Goal: Task Accomplishment & Management: Manage account settings

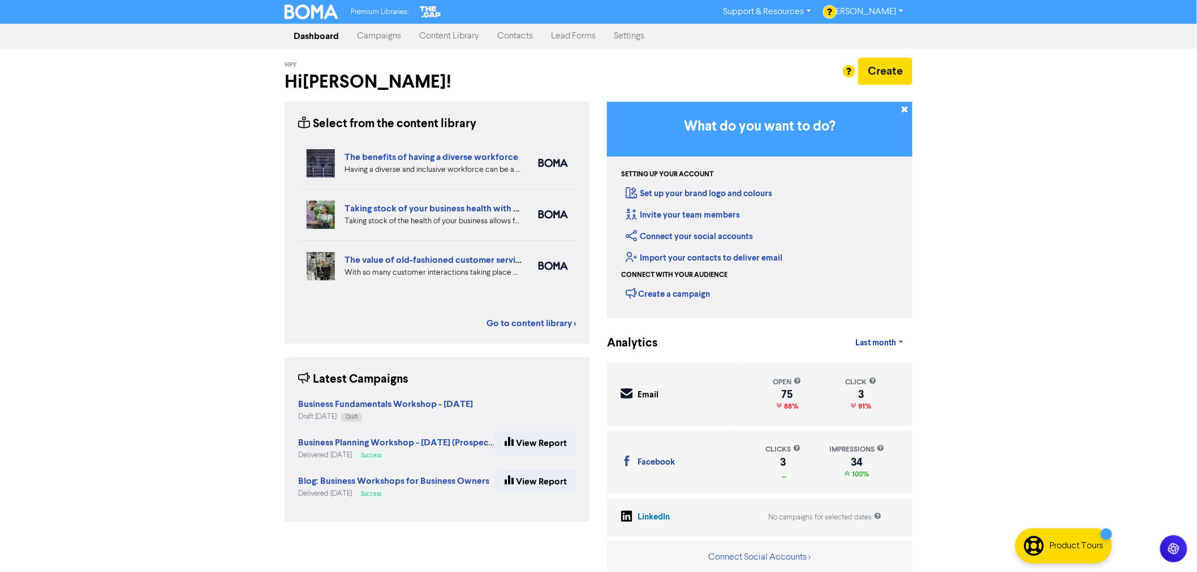
click at [512, 35] on link "Contacts" at bounding box center [515, 36] width 54 height 23
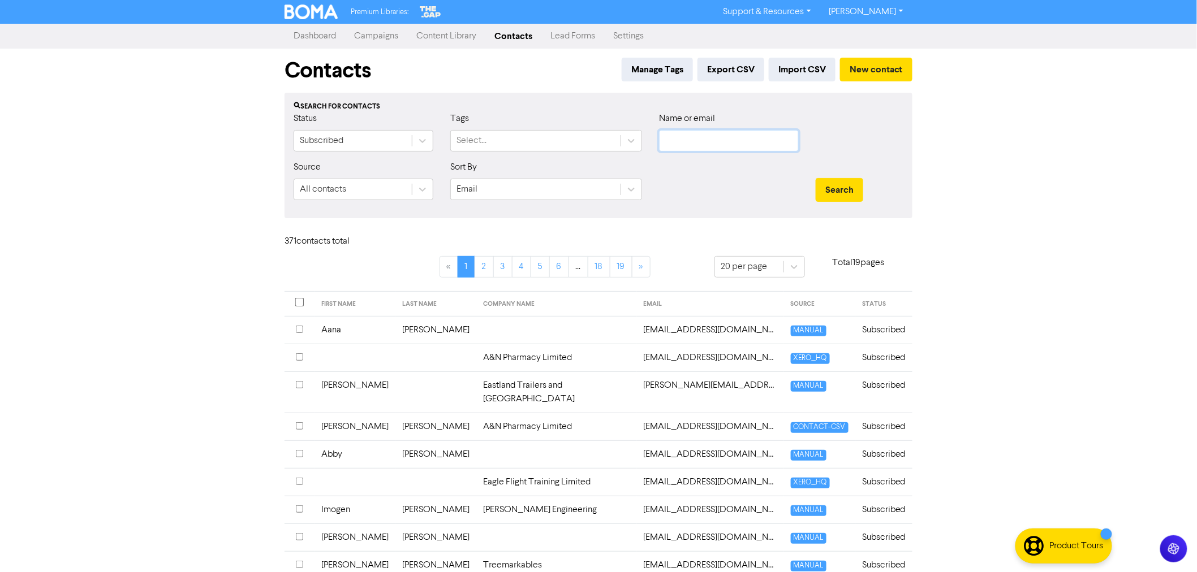
click at [731, 142] on input "text" at bounding box center [729, 140] width 140 height 21
click at [376, 37] on link "Campaigns" at bounding box center [376, 36] width 62 height 23
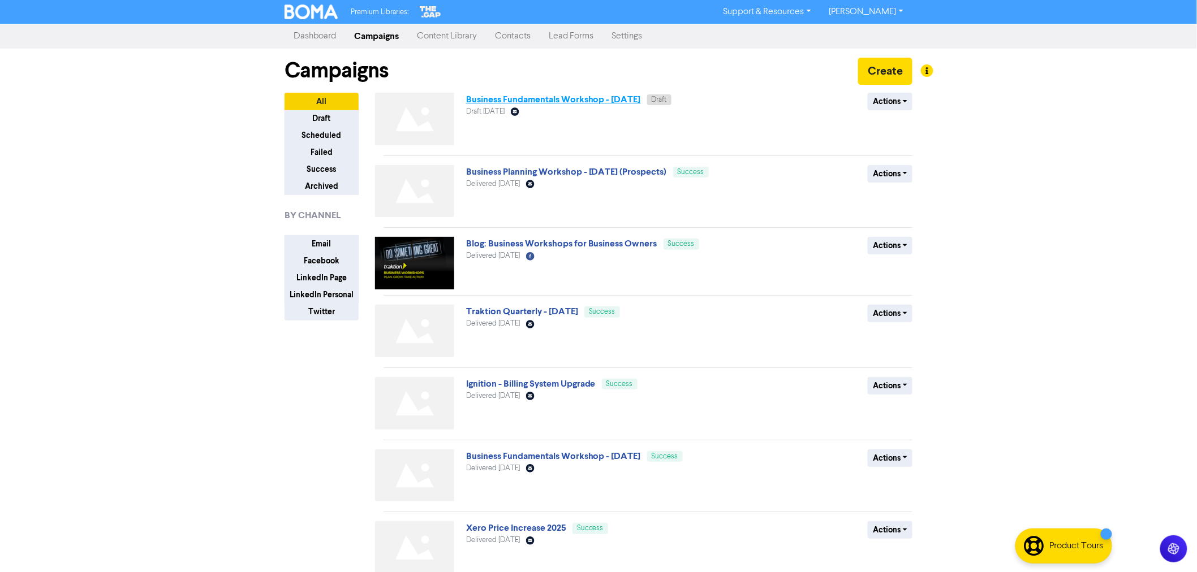
click at [585, 100] on link "Business Fundamentals Workshop - [DATE]" at bounding box center [553, 99] width 175 height 11
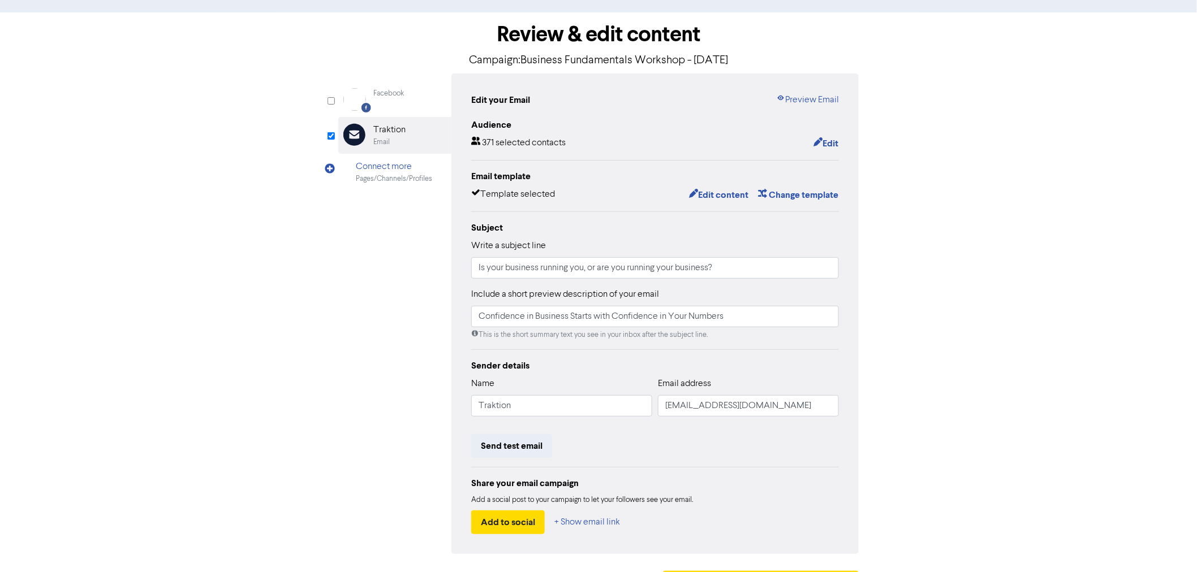
scroll to position [75, 0]
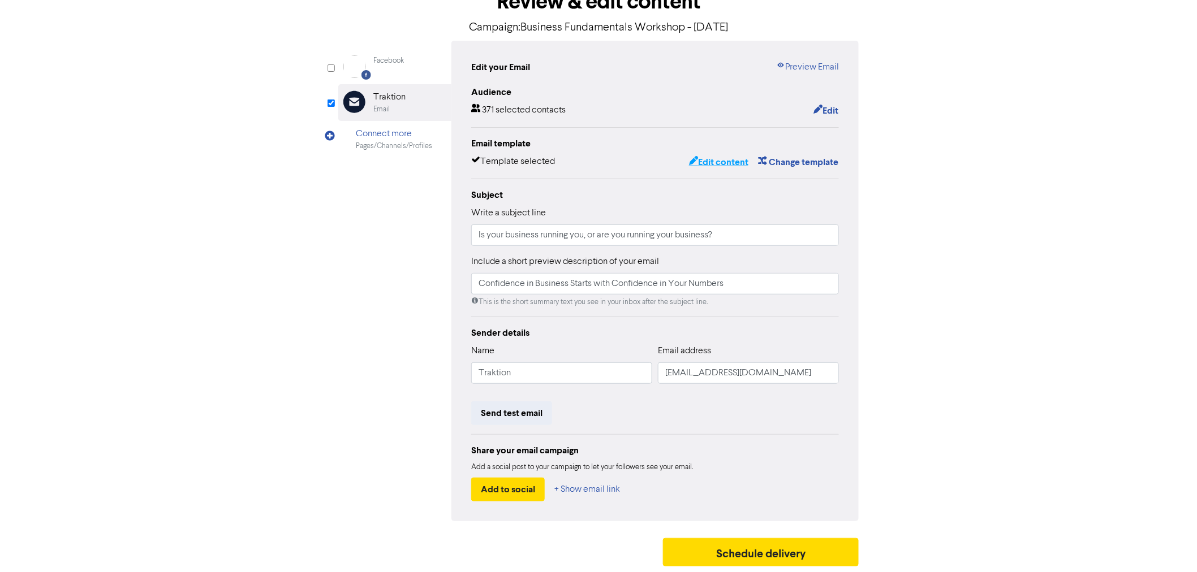
click at [726, 167] on button "Edit content" at bounding box center [718, 162] width 61 height 15
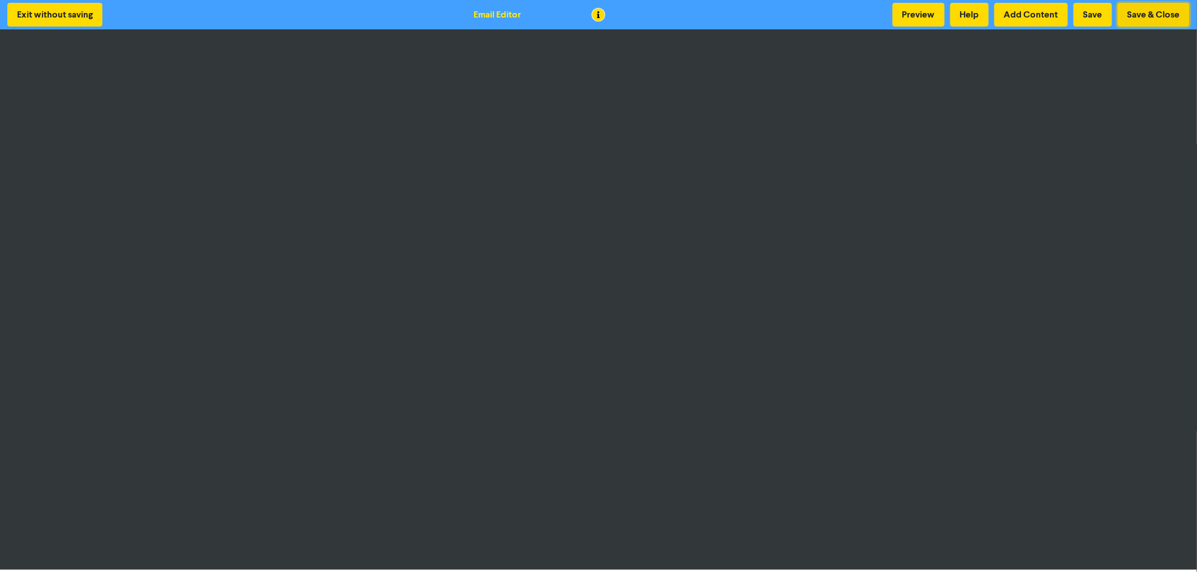
click at [1137, 15] on button "Save & Close" at bounding box center [1154, 15] width 72 height 24
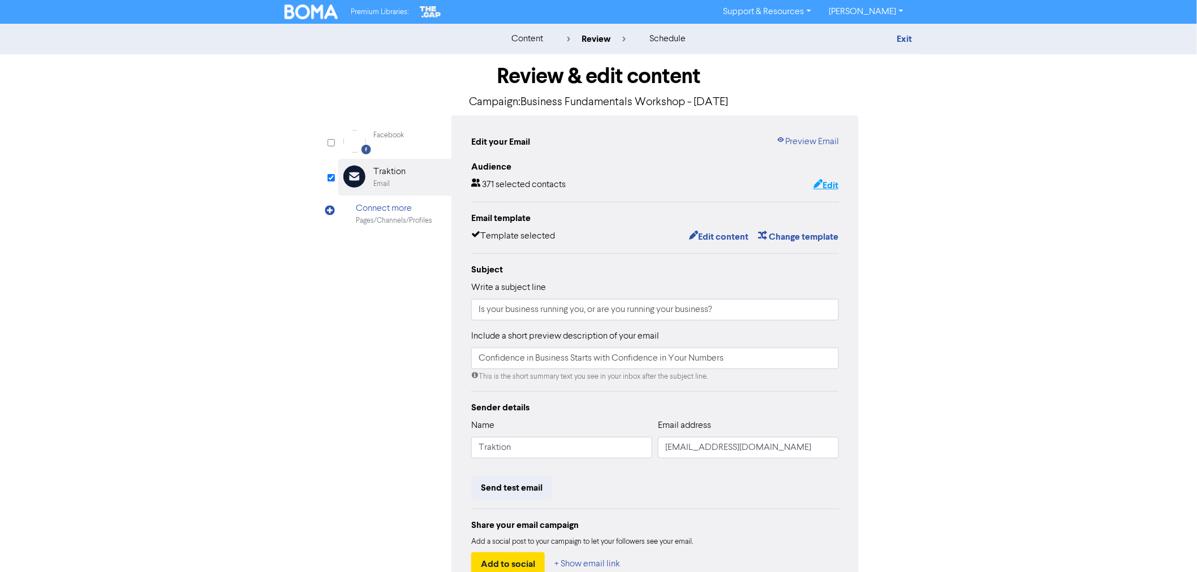
click at [821, 183] on button "Edit" at bounding box center [826, 185] width 26 height 15
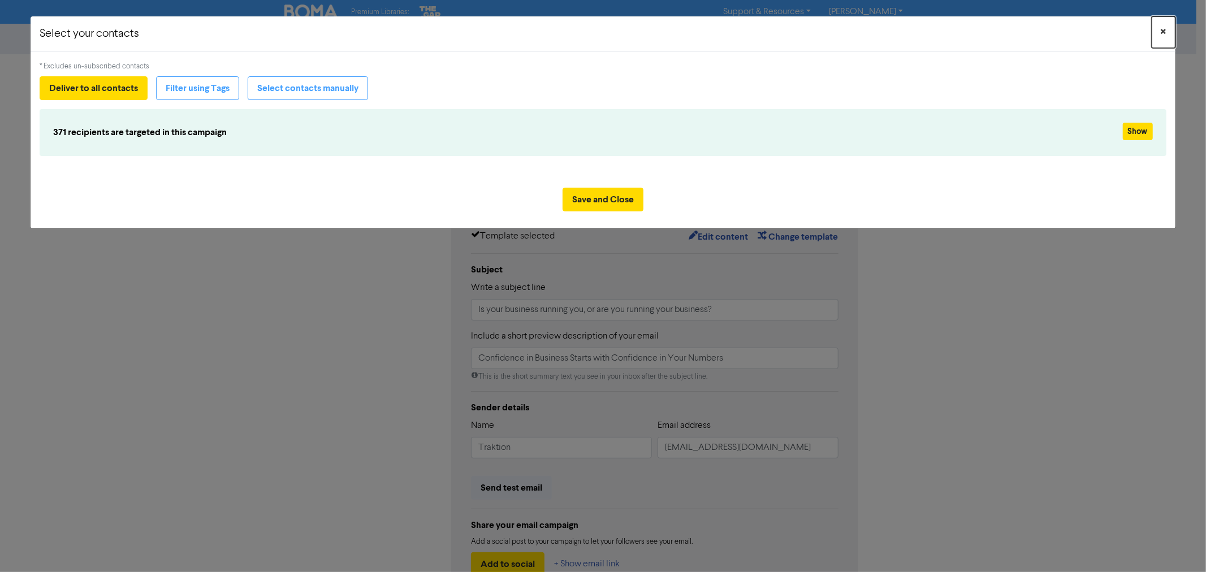
click at [1168, 31] on button "×" at bounding box center [1164, 32] width 24 height 32
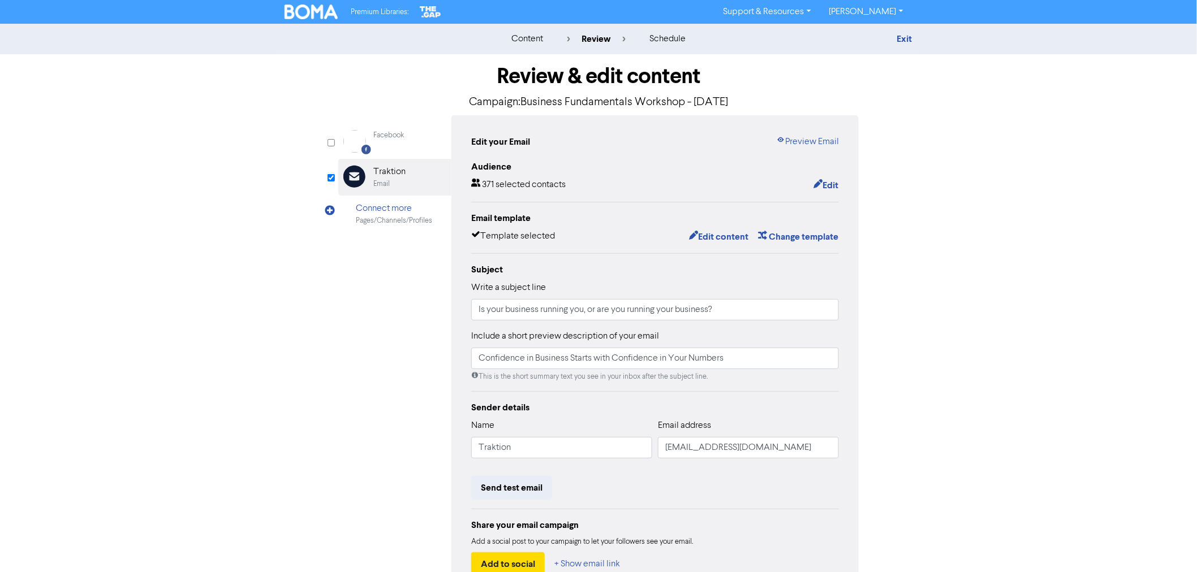
click at [914, 36] on div "Exit" at bounding box center [813, 39] width 215 height 14
click at [909, 38] on link "Exit" at bounding box center [904, 38] width 15 height 11
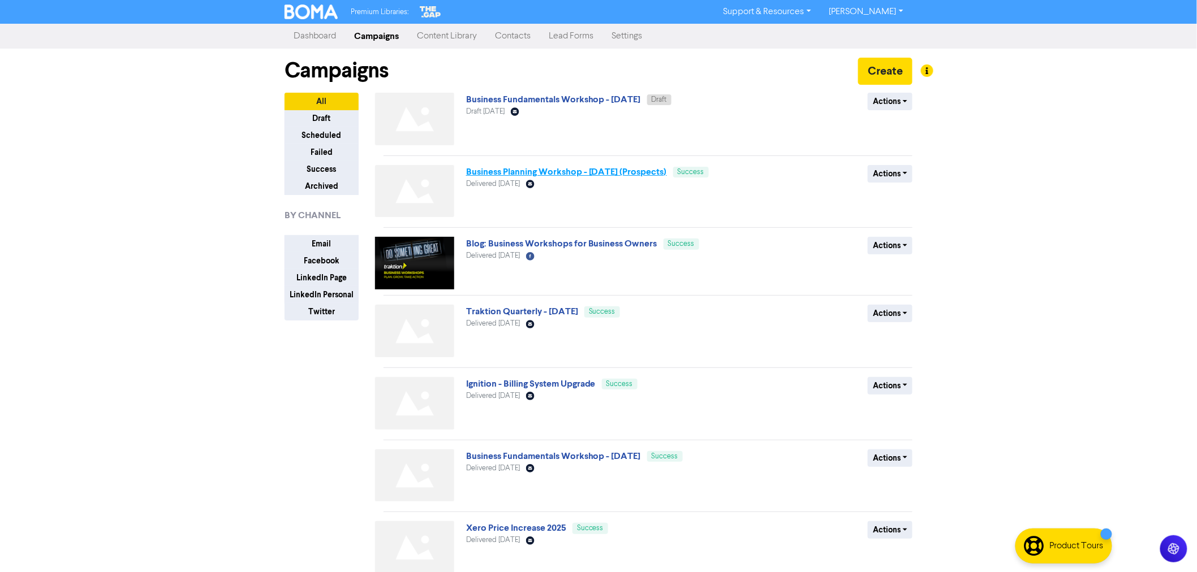
click at [535, 170] on link "Business Planning Workshop - [DATE] (Prospects)" at bounding box center [566, 171] width 201 height 11
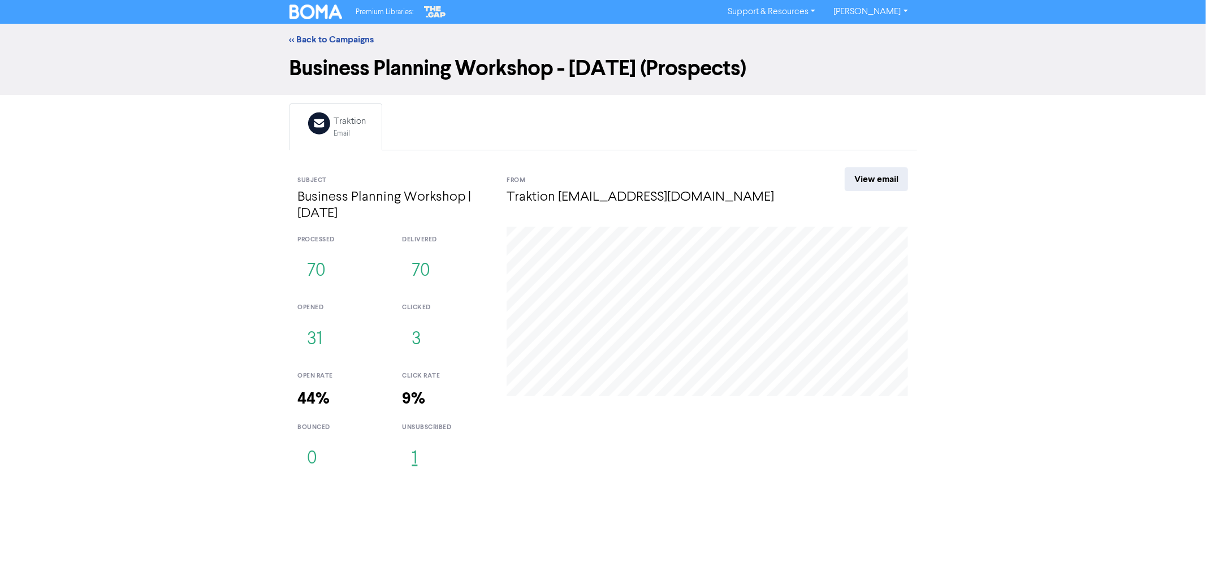
click at [414, 455] on button "1" at bounding box center [414, 459] width 25 height 37
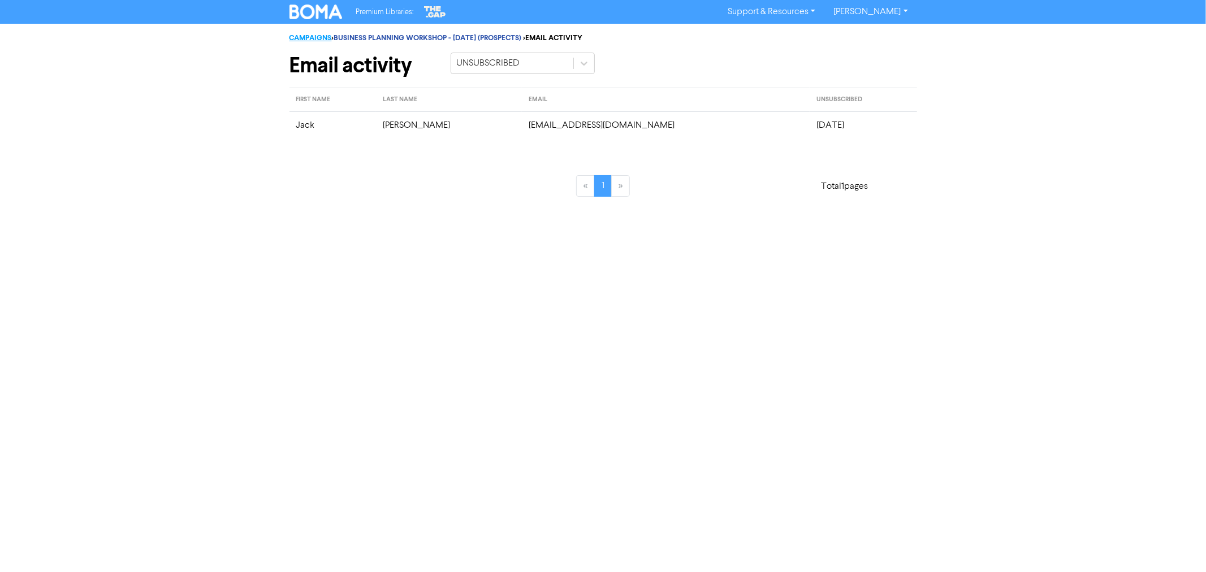
click at [318, 34] on link "CAMPAIGNS" at bounding box center [311, 37] width 42 height 9
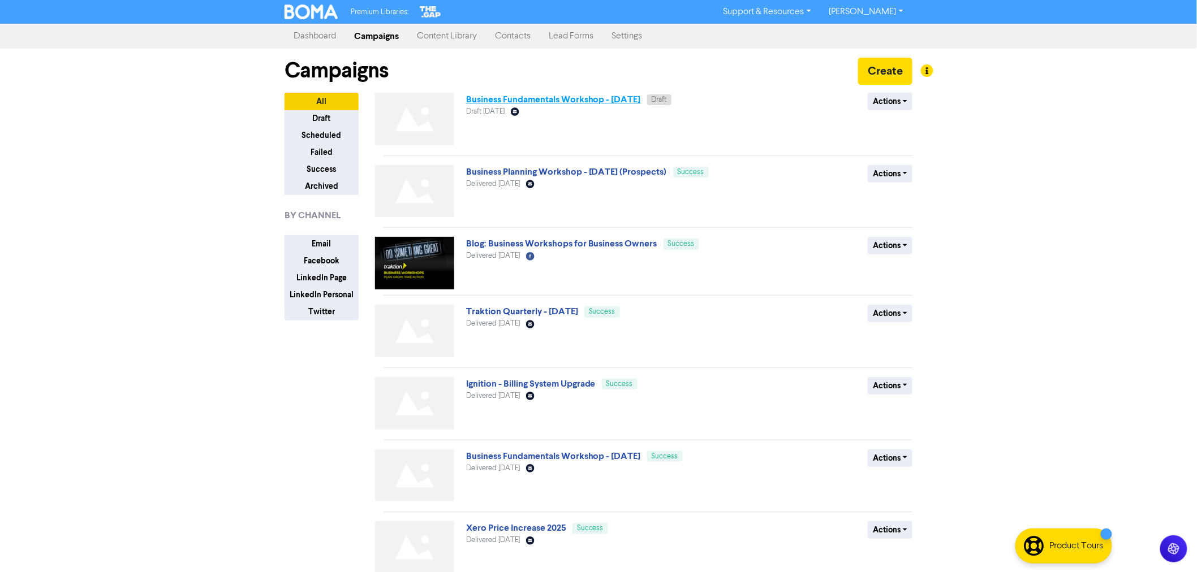
click at [555, 100] on link "Business Fundamentals Workshop - [DATE]" at bounding box center [553, 99] width 175 height 11
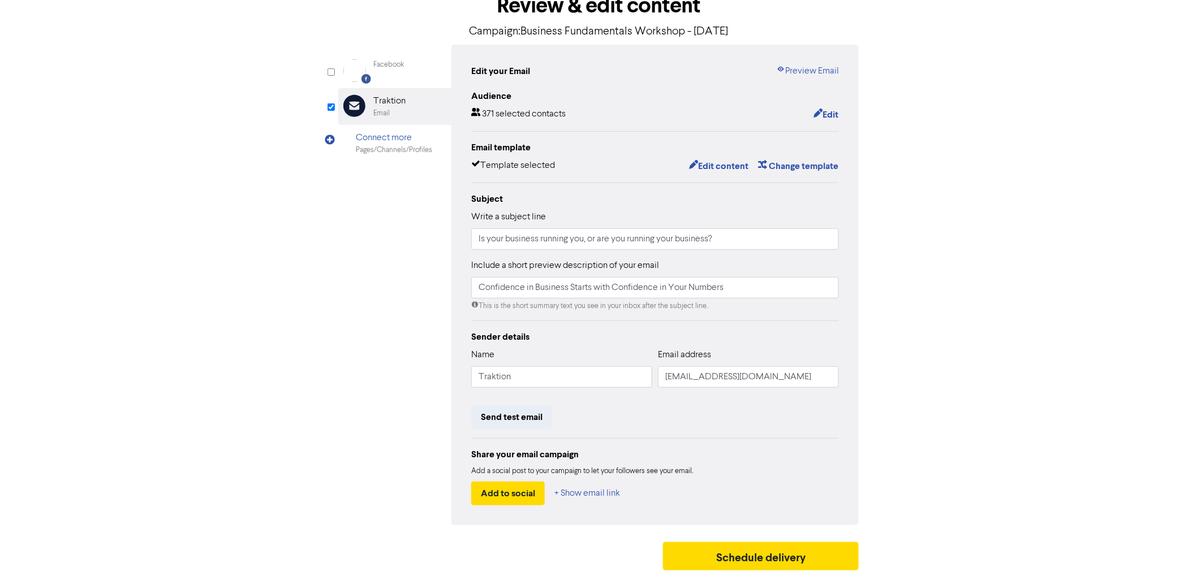
scroll to position [75, 0]
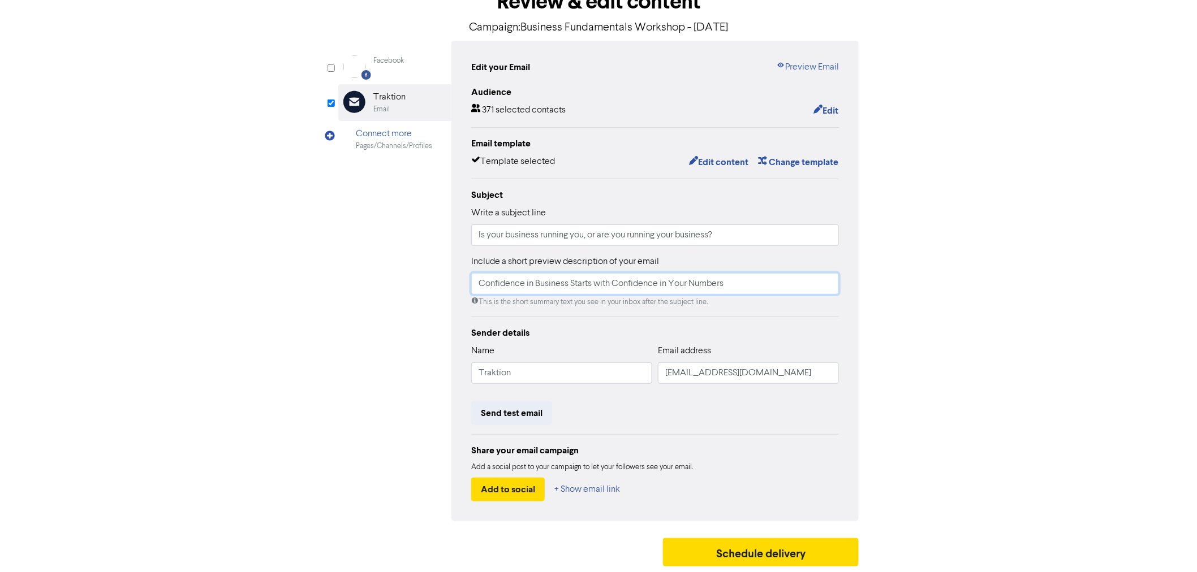
click at [739, 284] on input "Confidence in Business Starts with Confidence in Your Numbers" at bounding box center [655, 283] width 368 height 21
drag, startPoint x: 745, startPoint y: 288, endPoint x: 438, endPoint y: 281, distance: 307.2
click at [441, 282] on div "Facebook Created with Sketch. Facebook Email Created with Sketch. Traktion Emai…" at bounding box center [598, 281] width 520 height 481
drag, startPoint x: 679, startPoint y: 259, endPoint x: 454, endPoint y: 258, distance: 225.7
click at [454, 258] on div "Edit your Email Preview Email Audience 371 selected contacts Edit Email templat…" at bounding box center [654, 281] width 407 height 481
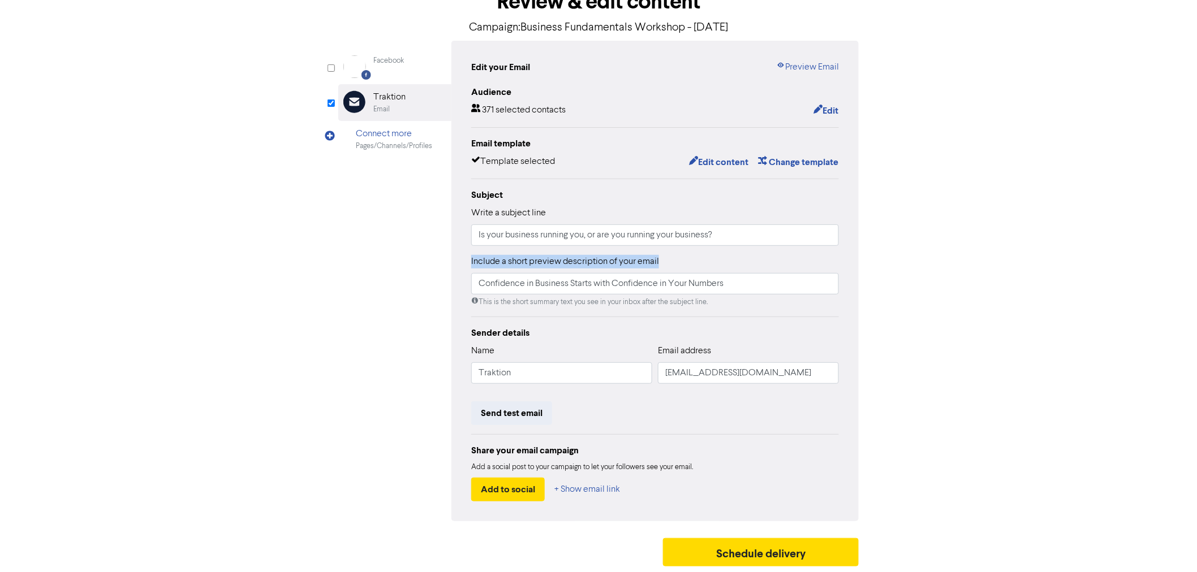
copy label "Include a short preview description of your email"
drag, startPoint x: 732, startPoint y: 279, endPoint x: 737, endPoint y: 287, distance: 8.9
click at [732, 280] on input "Confidence in Business Starts with Confidence in Your Numbers" at bounding box center [655, 283] width 368 height 21
drag, startPoint x: 737, startPoint y: 287, endPoint x: 439, endPoint y: 281, distance: 298.1
click at [439, 281] on div "Facebook Created with Sketch. Facebook Email Created with Sketch. Traktion Emai…" at bounding box center [598, 281] width 520 height 481
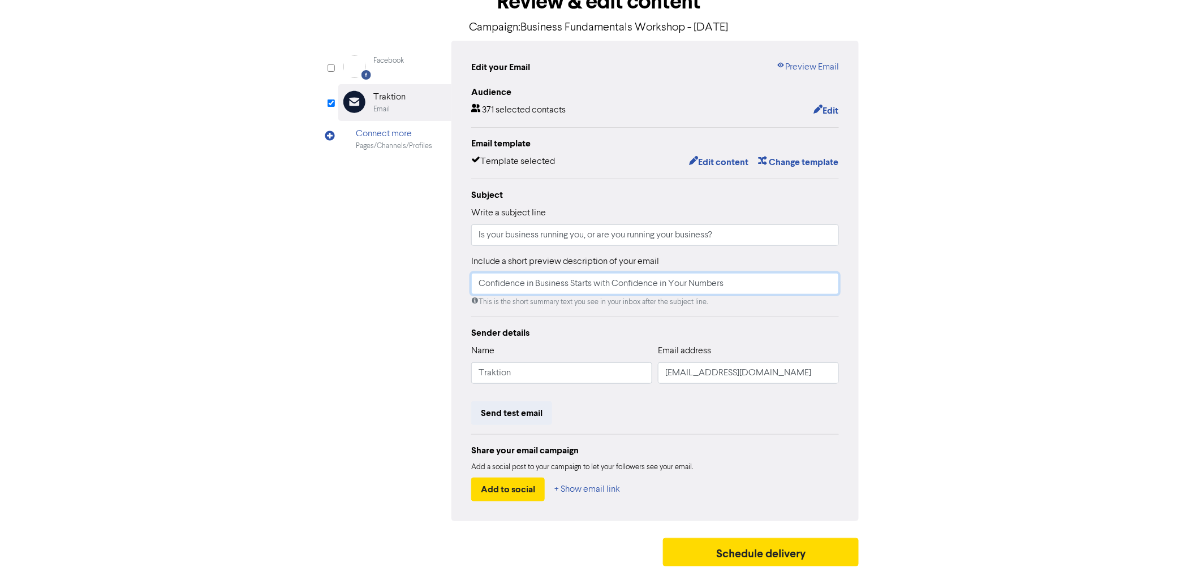
click at [747, 283] on input "Confidence in Business Starts with Confidence in Your Numbers" at bounding box center [655, 283] width 368 height 21
drag, startPoint x: 739, startPoint y: 286, endPoint x: 408, endPoint y: 272, distance: 330.6
click at [409, 272] on div "Facebook Created with Sketch. Facebook Email Created with Sketch. Traktion Emai…" at bounding box center [598, 281] width 520 height 481
paste input "business starts with confidence in your numbers. Join our November Business Fun…"
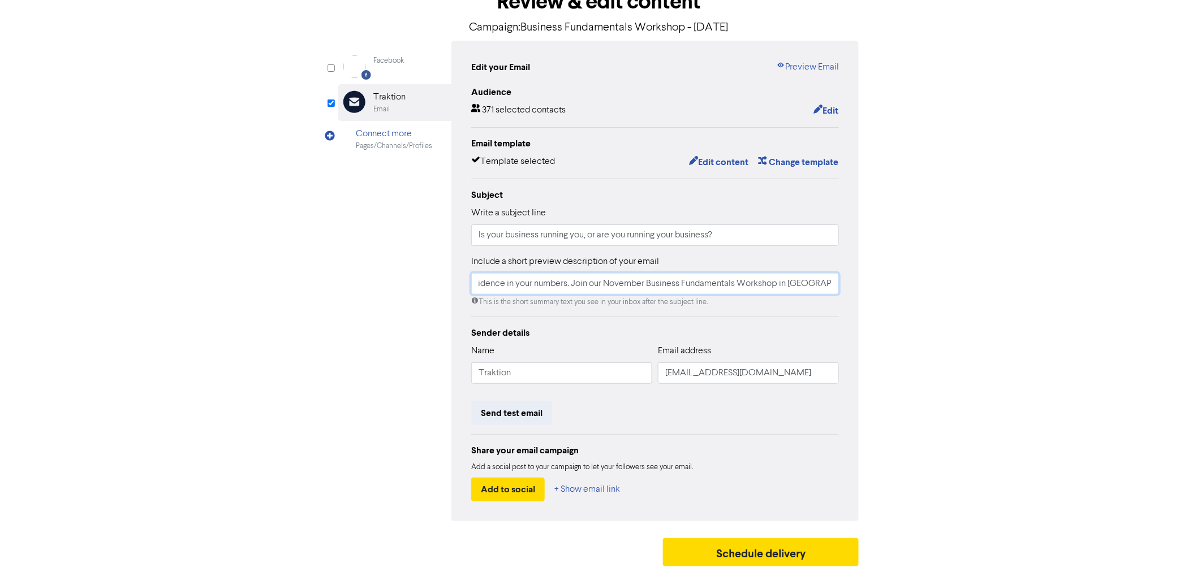
drag, startPoint x: 784, startPoint y: 284, endPoint x: 909, endPoint y: 299, distance: 125.3
click at [909, 299] on div "Review & edit content Campaign: Business Fundamentals Workshop - November 2025 …" at bounding box center [598, 276] width 645 height 593
drag, startPoint x: 619, startPoint y: 281, endPoint x: 350, endPoint y: 259, distance: 270.6
click at [350, 259] on div "Facebook Created with Sketch. Facebook Email Created with Sketch. Traktion Emai…" at bounding box center [598, 281] width 520 height 481
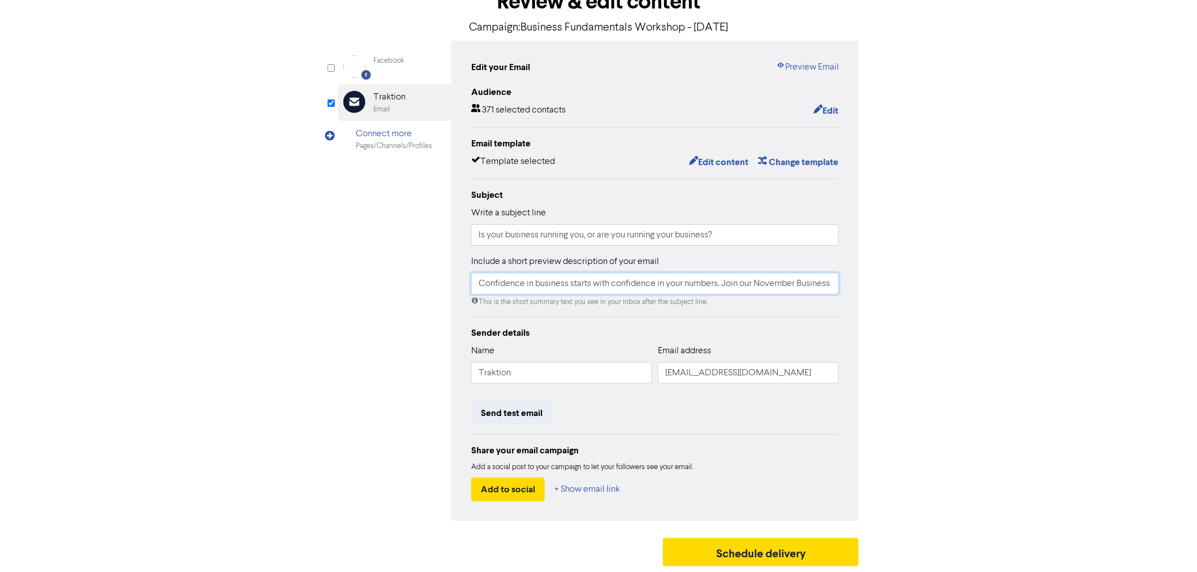
type input "Confidence in business starts with confidence in your numbers. Join our Novembe…"
click at [357, 275] on div "Facebook Created with Sketch. Facebook Email Created with Sketch. Traktion Emai…" at bounding box center [598, 281] width 520 height 481
drag, startPoint x: 726, startPoint y: 236, endPoint x: 232, endPoint y: 189, distance: 496.5
click at [232, 189] on div "content review schedule Exit Review & edit content Campaign: Business Fundament…" at bounding box center [598, 260] width 1197 height 623
click at [981, 234] on div "content review schedule Exit Review & edit content Campaign: Business Fundament…" at bounding box center [598, 260] width 1197 height 623
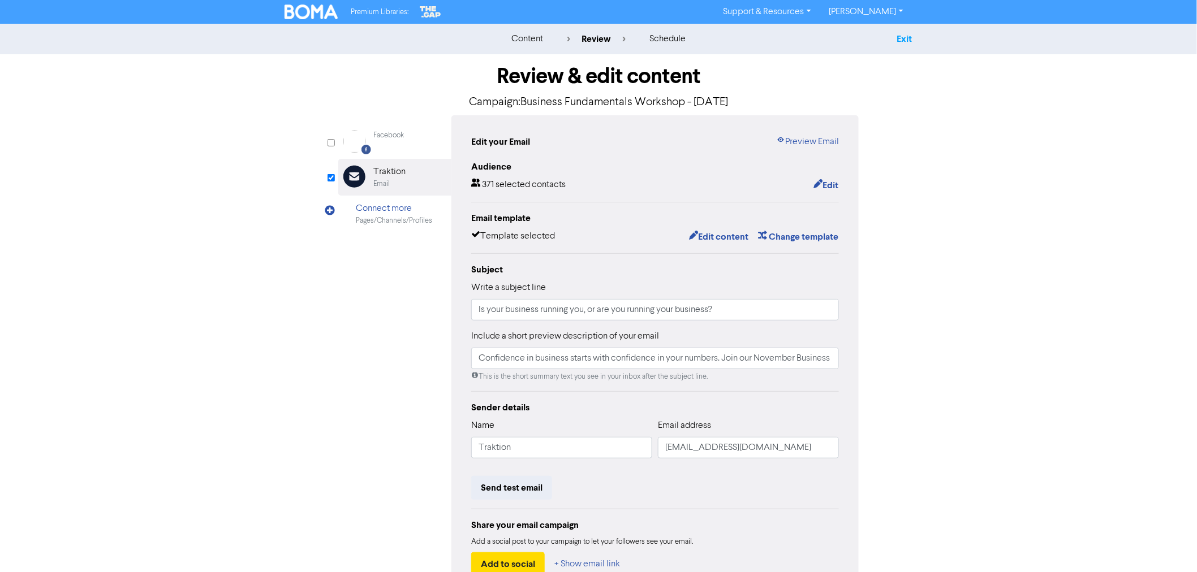
click at [901, 37] on link "Exit" at bounding box center [904, 38] width 15 height 11
